Goal: Task Accomplishment & Management: Manage account settings

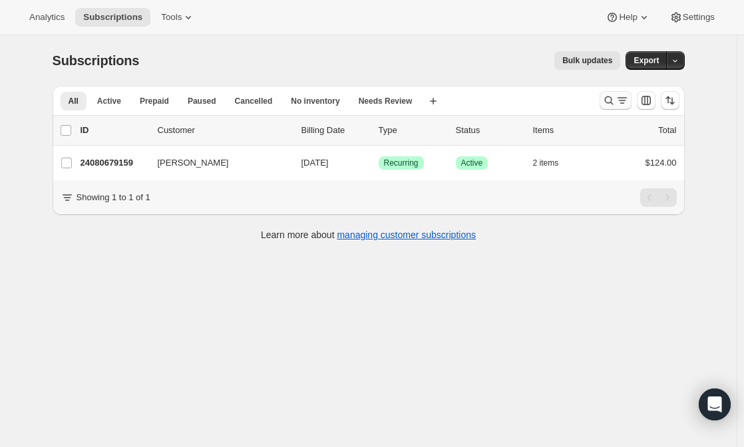
click at [619, 103] on icon "Search and filter results" at bounding box center [622, 100] width 13 height 13
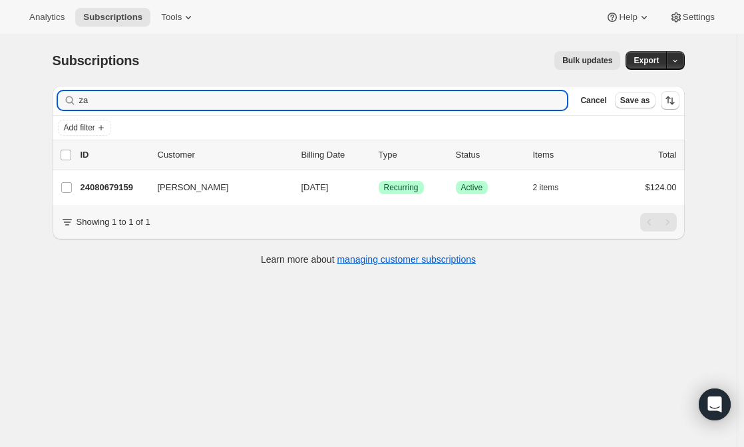
type input "z"
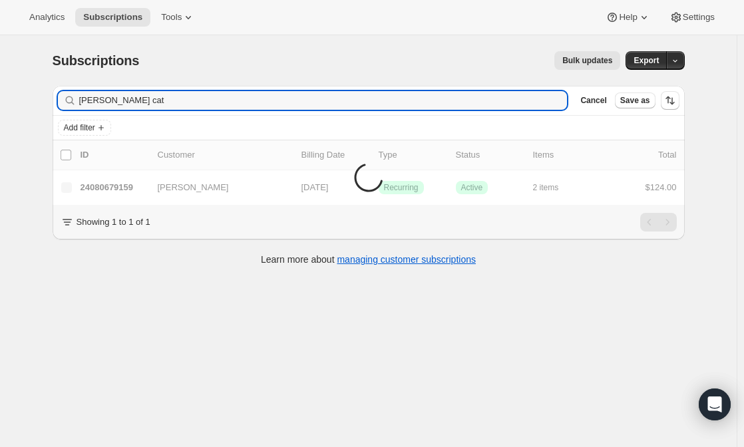
type input "ranesha cato"
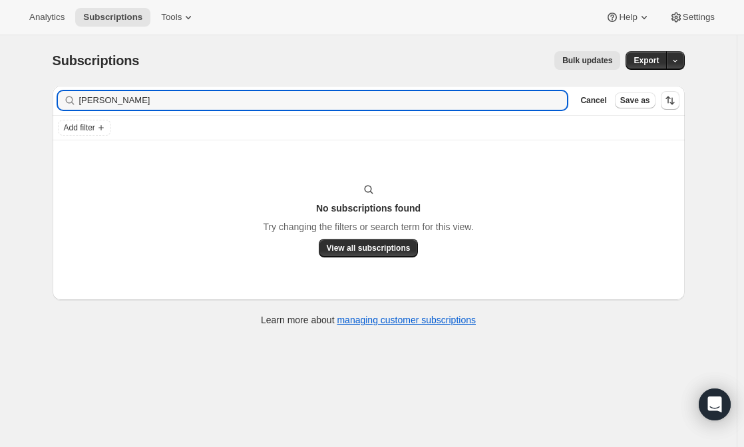
drag, startPoint x: 145, startPoint y: 99, endPoint x: 1, endPoint y: 99, distance: 144.5
click at [1, 99] on div "Subscriptions. This page is ready Subscriptions Bulk updates More actions Bulk …" at bounding box center [368, 258] width 737 height 447
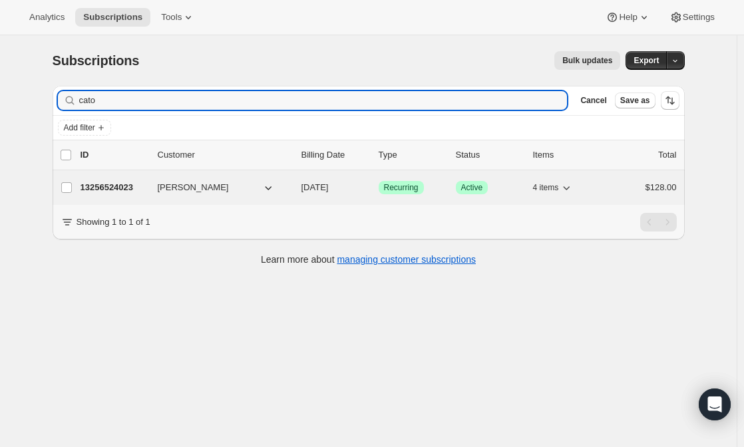
type input "cato"
click at [180, 186] on span "Ronnesha Cato" at bounding box center [193, 187] width 71 height 13
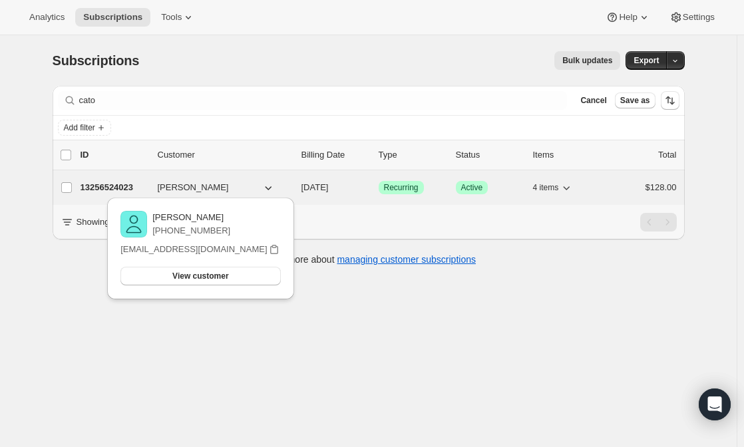
click at [123, 179] on div "13256524023 Ronnesha Cato 10/01/2025 Success Recurring Success Active 4 items $…" at bounding box center [379, 187] width 597 height 19
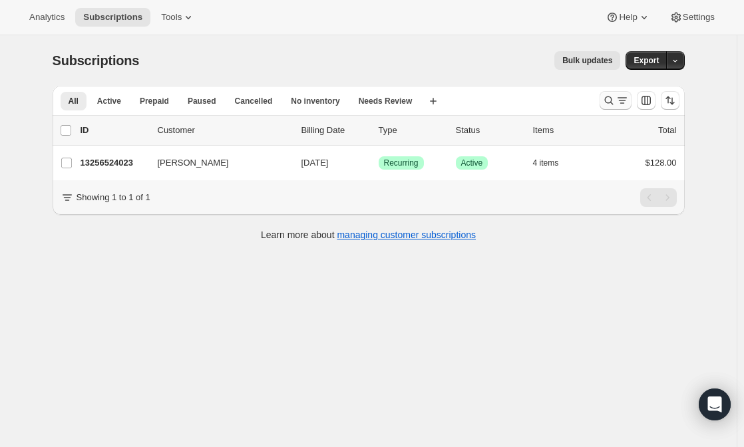
click at [616, 104] on icon "Search and filter results" at bounding box center [609, 100] width 13 height 13
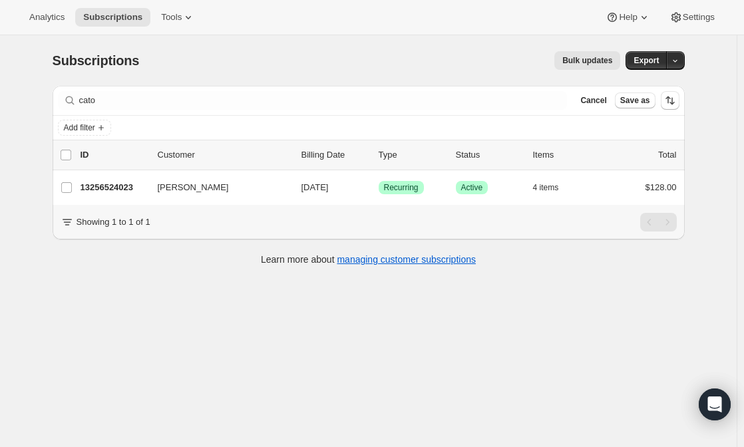
click at [612, 104] on button "Cancel" at bounding box center [593, 101] width 37 height 16
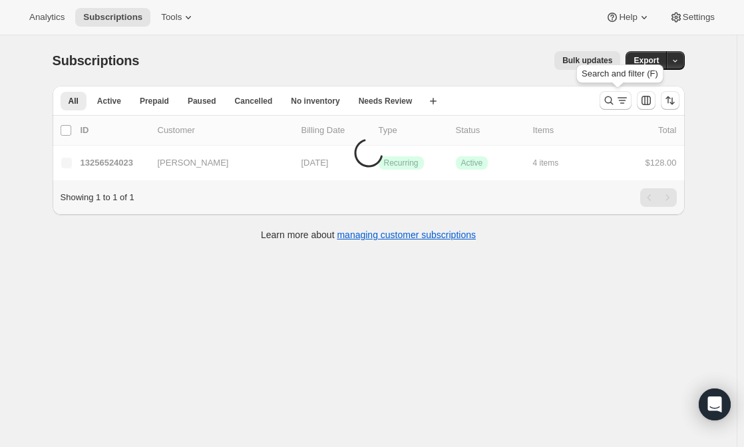
click at [616, 104] on icon "Search and filter results" at bounding box center [609, 100] width 13 height 13
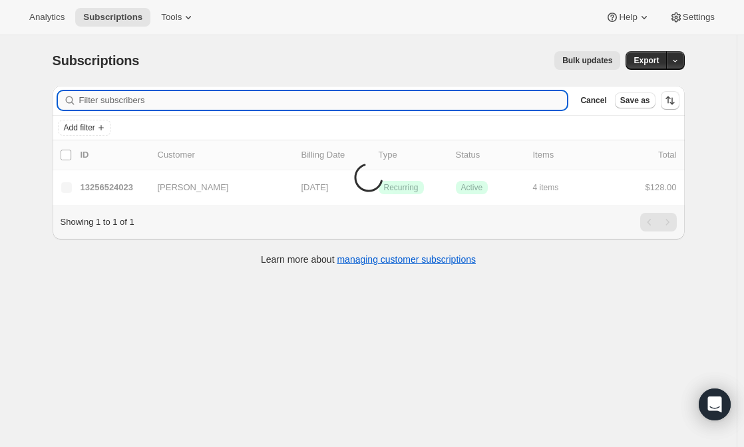
click at [320, 105] on input "Filter subscribers" at bounding box center [323, 100] width 489 height 19
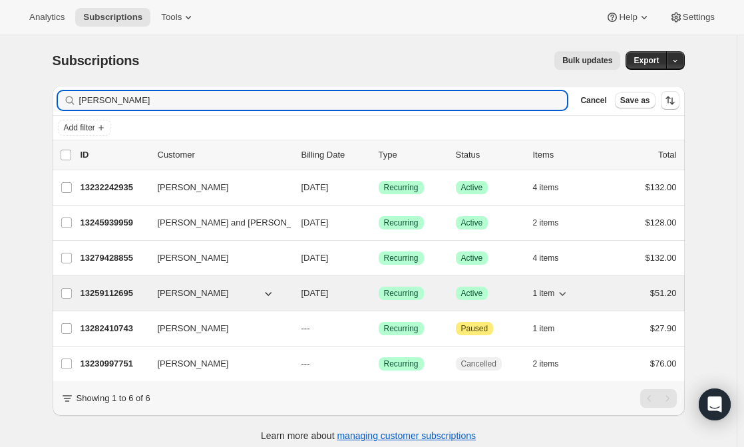
type input "nancy"
click at [140, 296] on p "13259112695" at bounding box center [114, 293] width 67 height 13
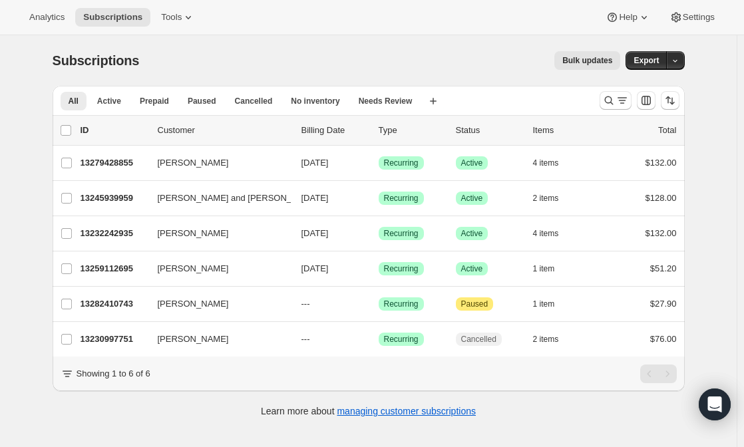
click at [306, 60] on div "Bulk updates" at bounding box center [387, 60] width 465 height 19
